Goal: Task Accomplishment & Management: Complete application form

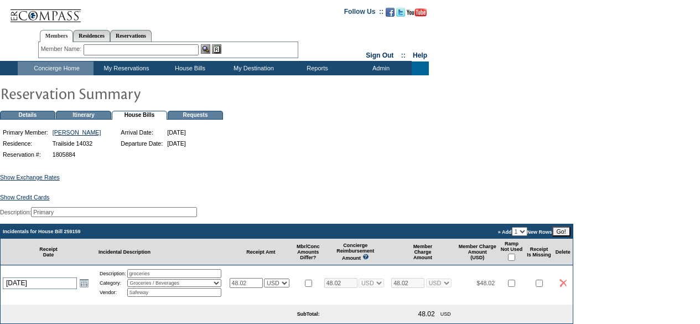
scroll to position [251, 0]
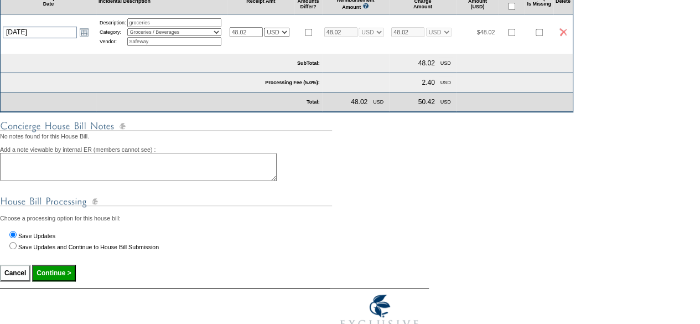
click at [12, 249] on input "Save Updates and Continue to House Bill Submission" at bounding box center [12, 245] width 7 height 7
radio input "true"
click at [65, 281] on input "Continue >" at bounding box center [53, 273] width 43 height 17
type input "Processing..."
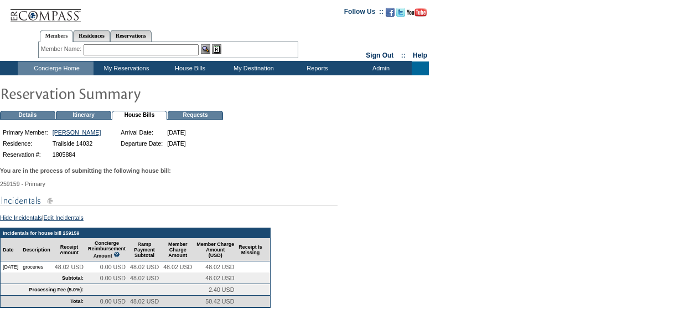
scroll to position [164, 0]
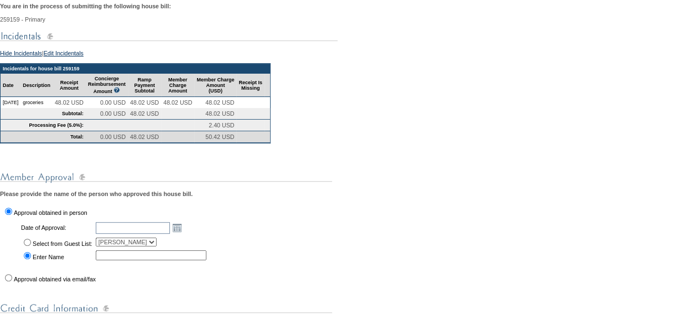
drag, startPoint x: 188, startPoint y: 237, endPoint x: 246, endPoint y: 261, distance: 62.6
click at [246, 261] on div "You are in the process of submitting the following house bill: 259159 - Primary…" at bounding box center [350, 307] width 700 height 622
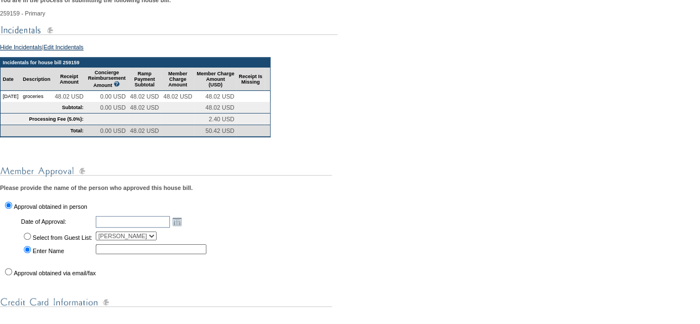
scroll to position [171, 0]
click at [183, 227] on link "Open the calendar popup." at bounding box center [177, 221] width 12 height 12
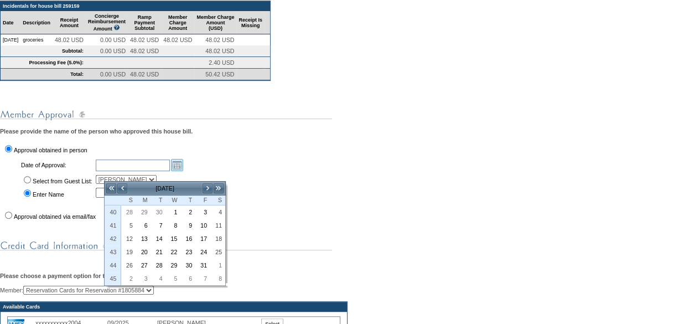
scroll to position [227, 0]
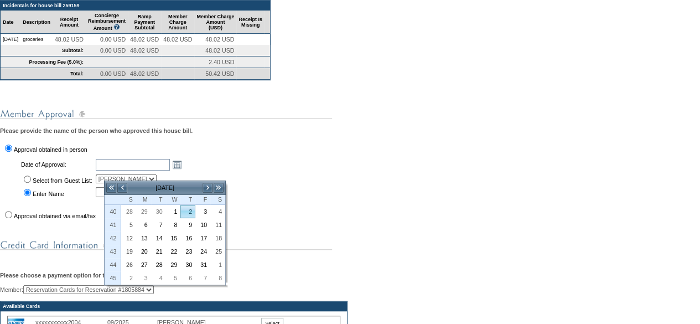
click at [193, 210] on link "2" at bounding box center [188, 211] width 14 height 12
type input "[DATE]"
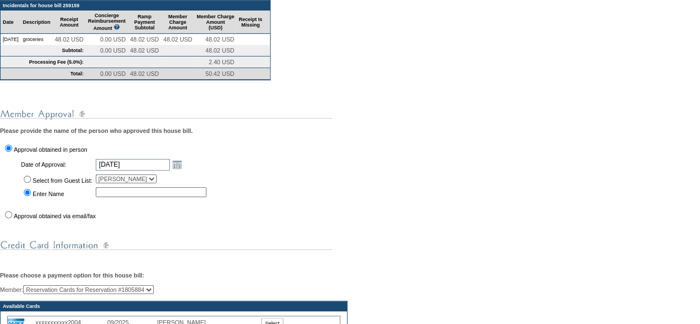
click at [183, 197] on input "text" at bounding box center [151, 192] width 111 height 10
type input "[PERSON_NAME]"
click at [293, 187] on div "You are in the process of submitting the following house bill: 259159 - Primary…" at bounding box center [350, 244] width 700 height 622
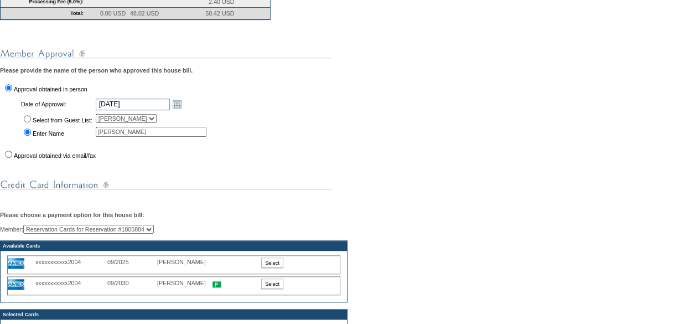
scroll to position [288, 0]
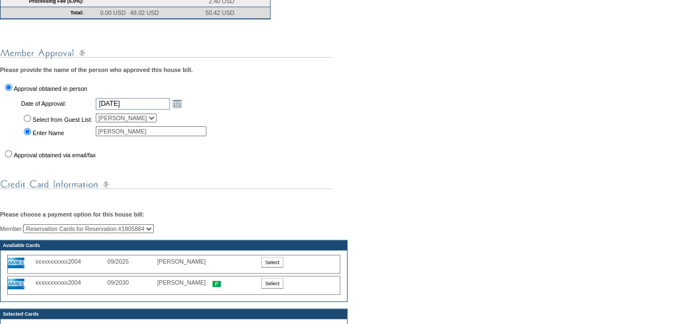
click at [7, 159] on td "Approval obtained via email/fax" at bounding box center [107, 153] width 212 height 12
click at [10, 157] on input "Approval obtained via email/fax" at bounding box center [8, 153] width 7 height 7
radio input "true"
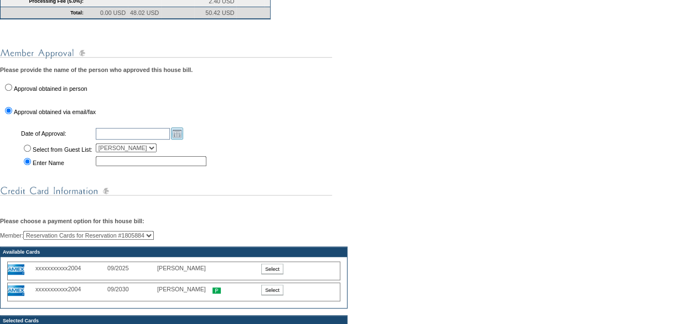
click at [183, 139] on link "Open the calendar popup." at bounding box center [177, 133] width 12 height 12
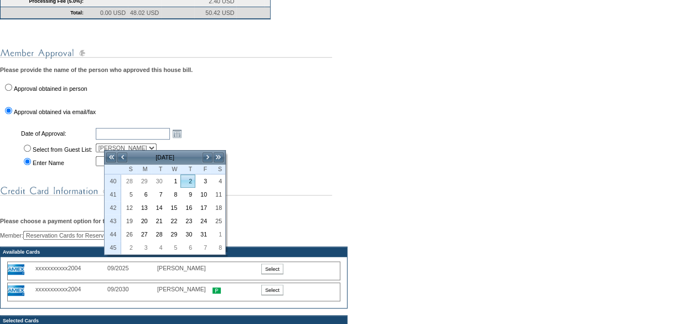
click at [192, 174] on td "2" at bounding box center [187, 180] width 15 height 13
type input "[DATE]"
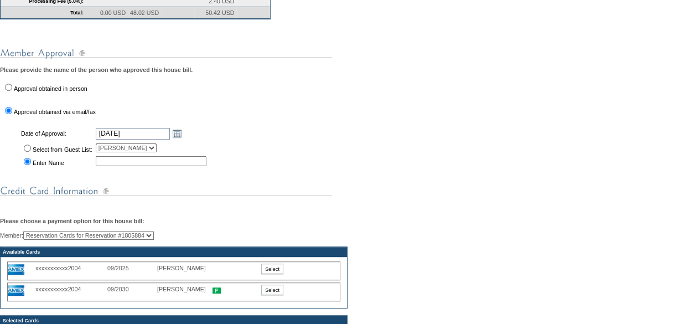
click at [27, 152] on input "Select from Guest List:" at bounding box center [27, 147] width 7 height 7
radio input "true"
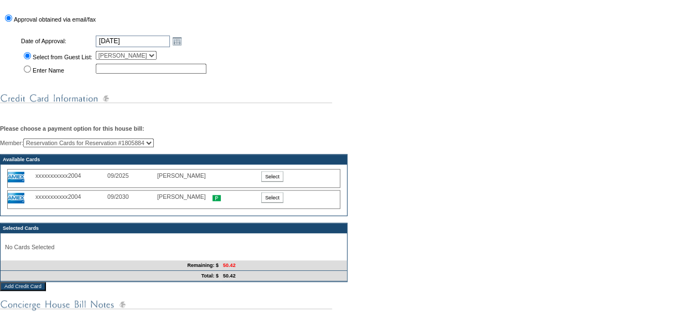
scroll to position [381, 0]
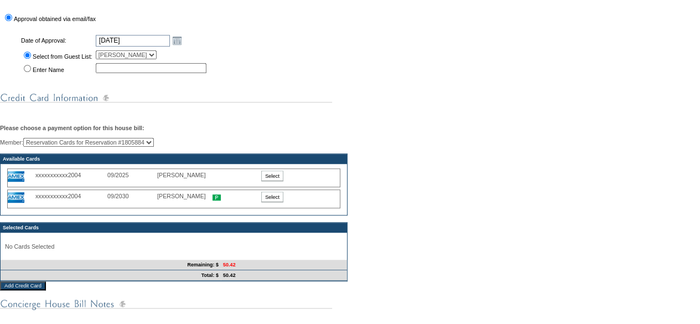
click at [274, 202] on input "Select" at bounding box center [272, 197] width 22 height 11
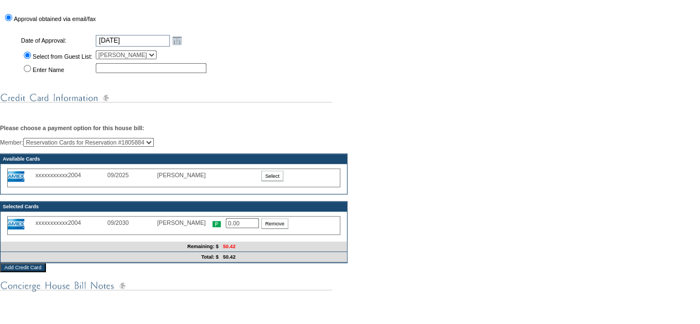
drag, startPoint x: 249, startPoint y: 236, endPoint x: 126, endPoint y: 250, distance: 123.6
click at [126, 239] on div "xxxxxxxxxxx2004 09/2030 [PERSON_NAME] 0.00 Remove" at bounding box center [174, 226] width 342 height 25
type input "50.42"
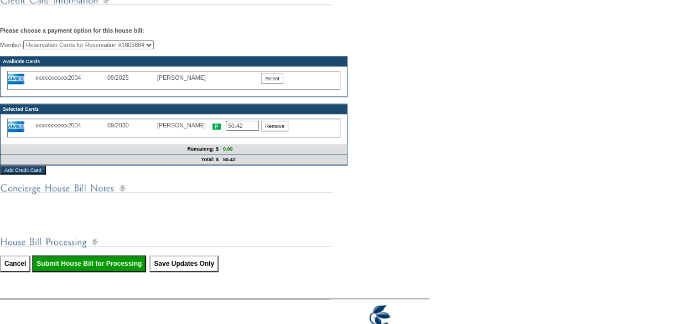
scroll to position [480, 0]
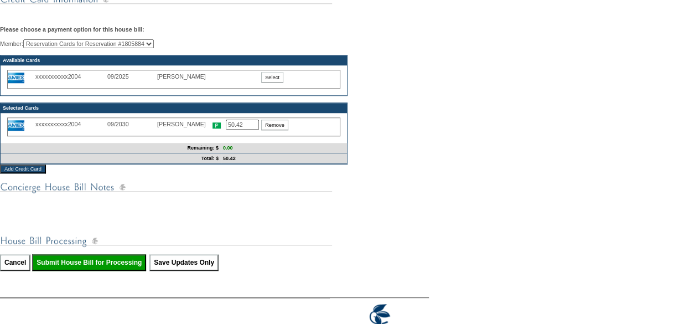
click at [85, 271] on input "Submit House Bill for Processing" at bounding box center [89, 262] width 114 height 17
type input "Processing..."
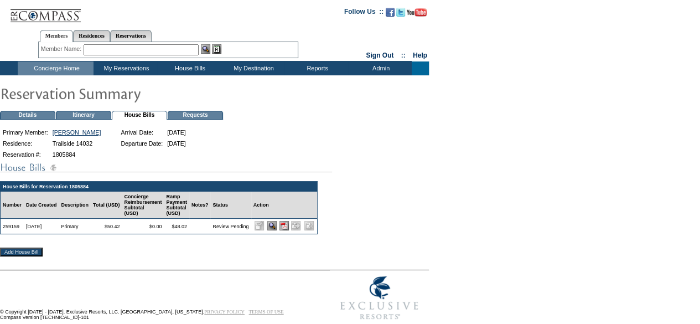
click at [289, 230] on img at bounding box center [284, 225] width 9 height 9
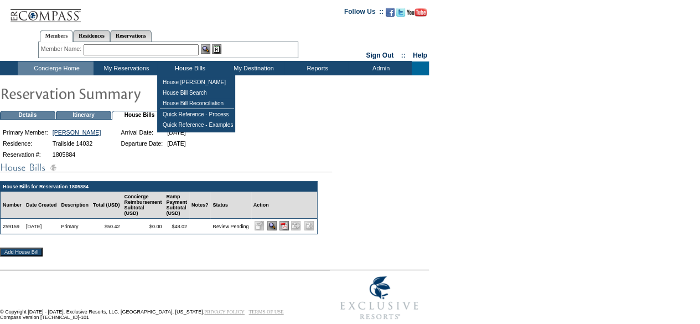
click at [200, 73] on td "House Bills" at bounding box center [189, 68] width 64 height 14
click at [206, 82] on td "House [PERSON_NAME]" at bounding box center [197, 82] width 74 height 11
